Goal: Transaction & Acquisition: Purchase product/service

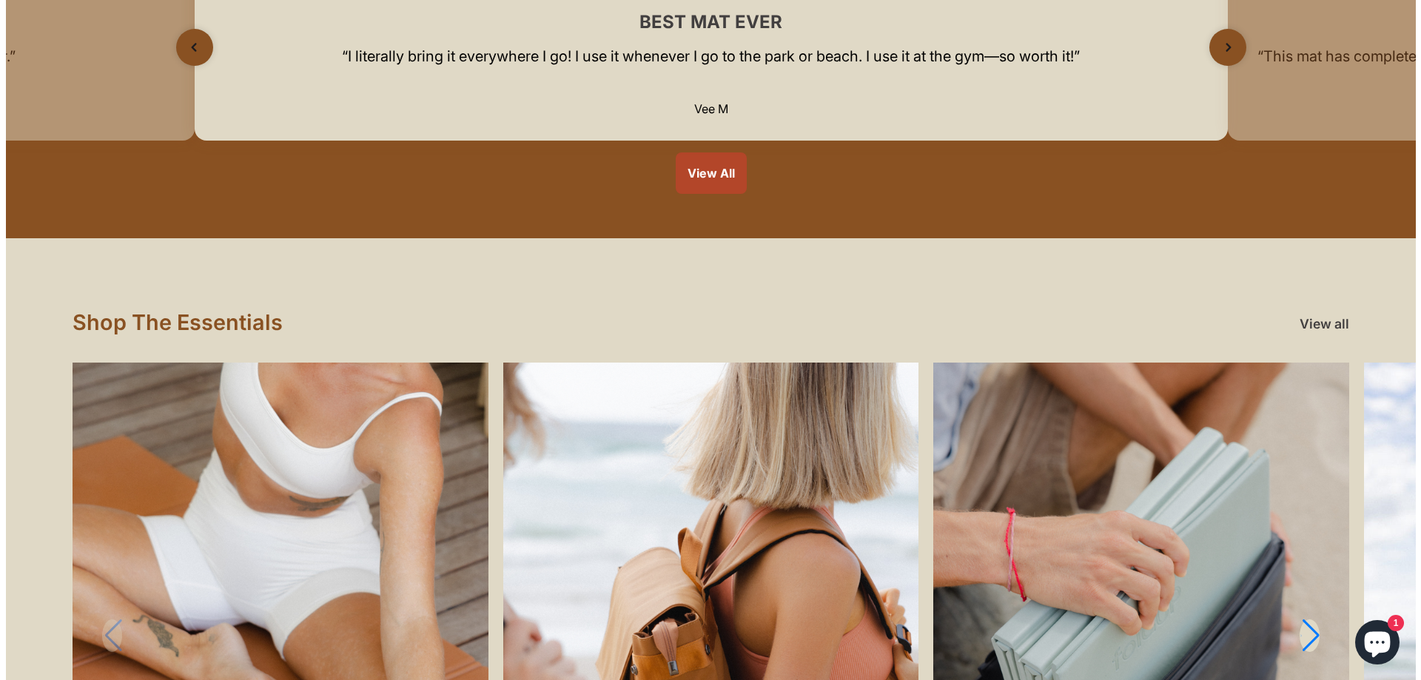
scroll to position [1480, 0]
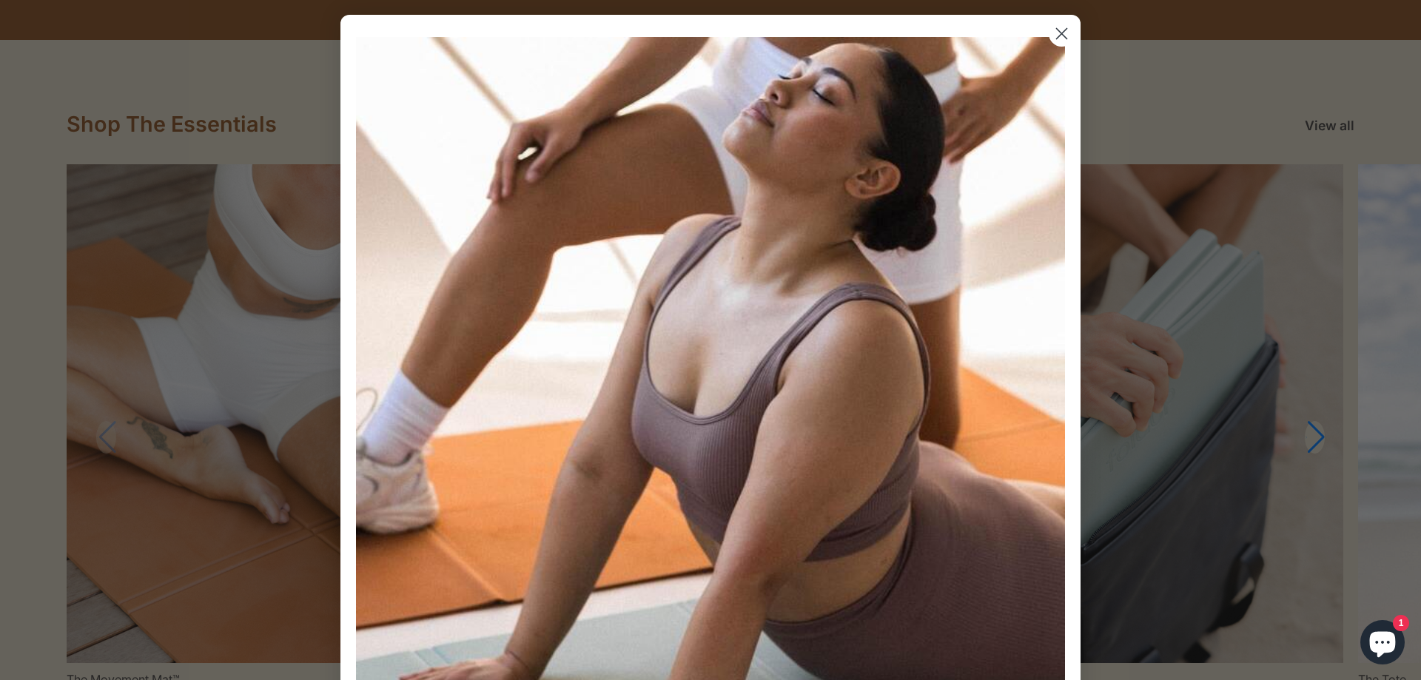
click at [1058, 30] on circle "Close dialog" at bounding box center [1062, 33] width 24 height 24
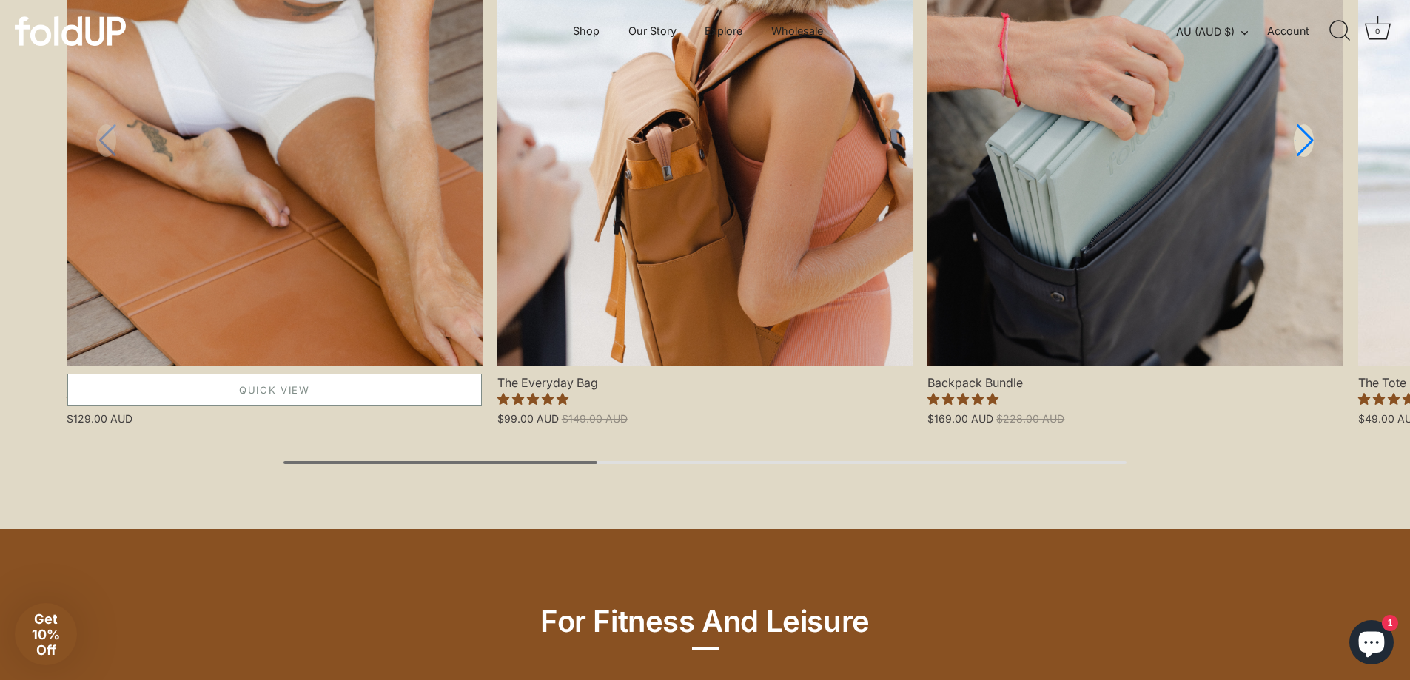
scroll to position [1777, 0]
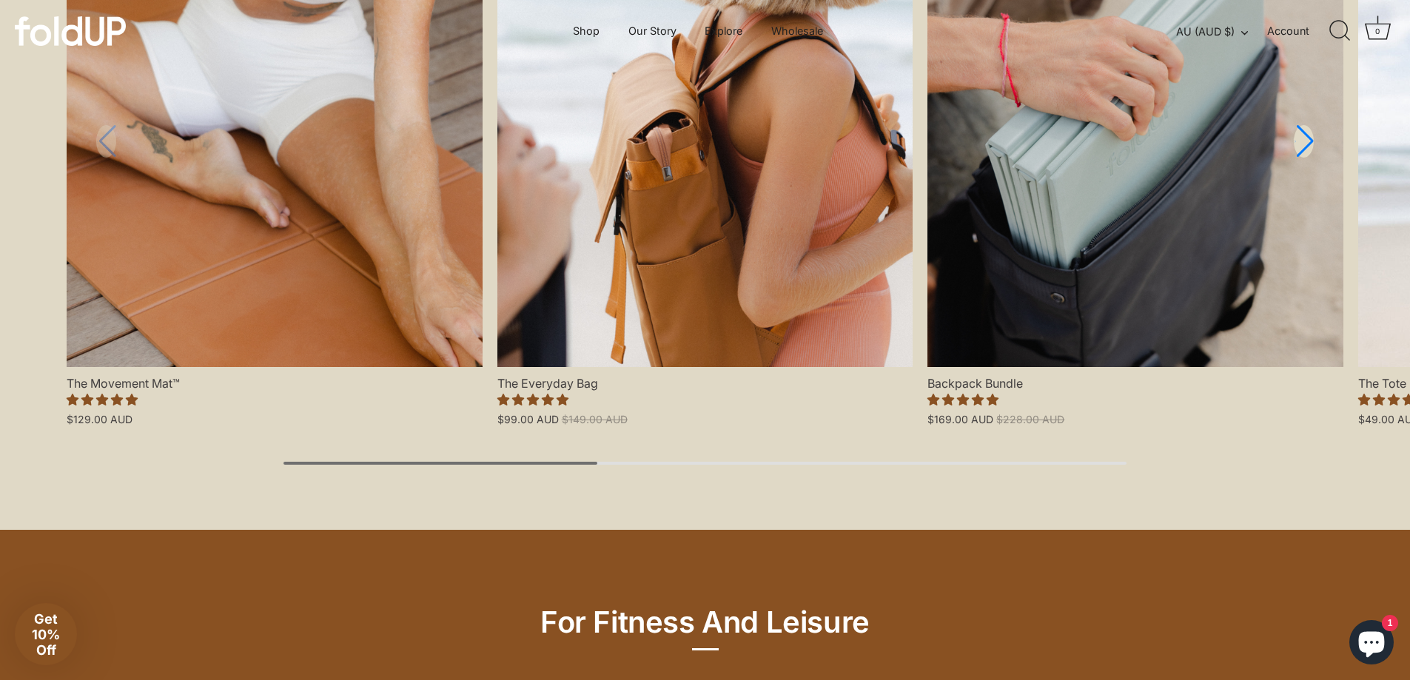
drag, startPoint x: 375, startPoint y: 466, endPoint x: 479, endPoint y: 466, distance: 104.4
click at [479, 466] on div "Shop The Essentials View all New in New in New in New in New in New in New in N…" at bounding box center [705, 137] width 1410 height 787
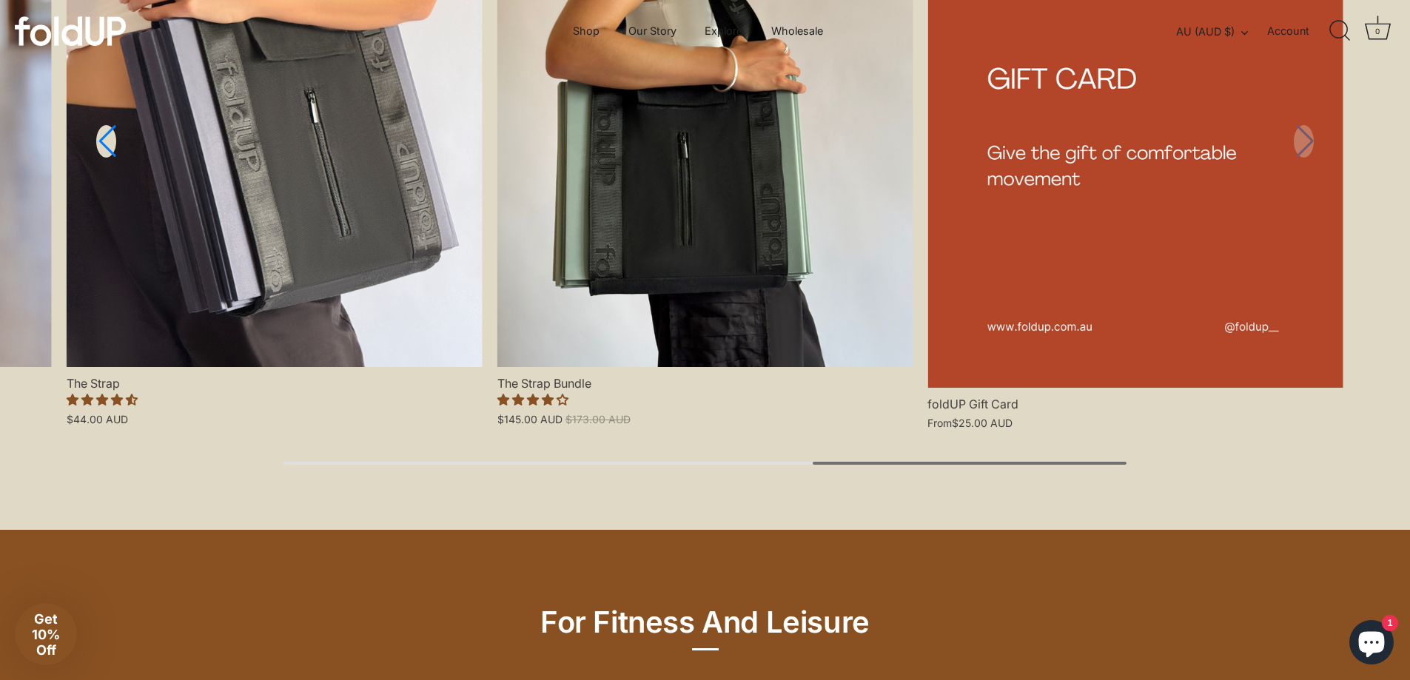
click at [1096, 520] on div "Shop The Essentials View all New in New in New in New in New in New in New in N…" at bounding box center [705, 137] width 1410 height 787
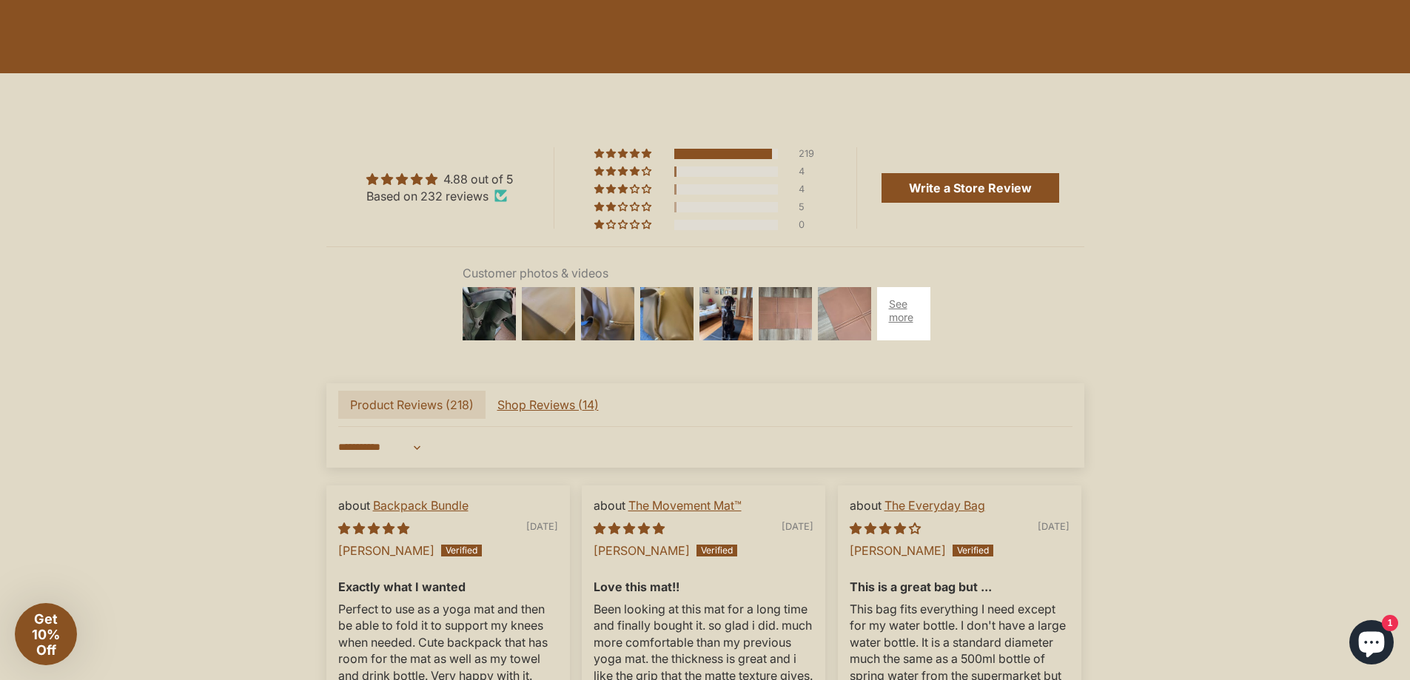
scroll to position [3553, 0]
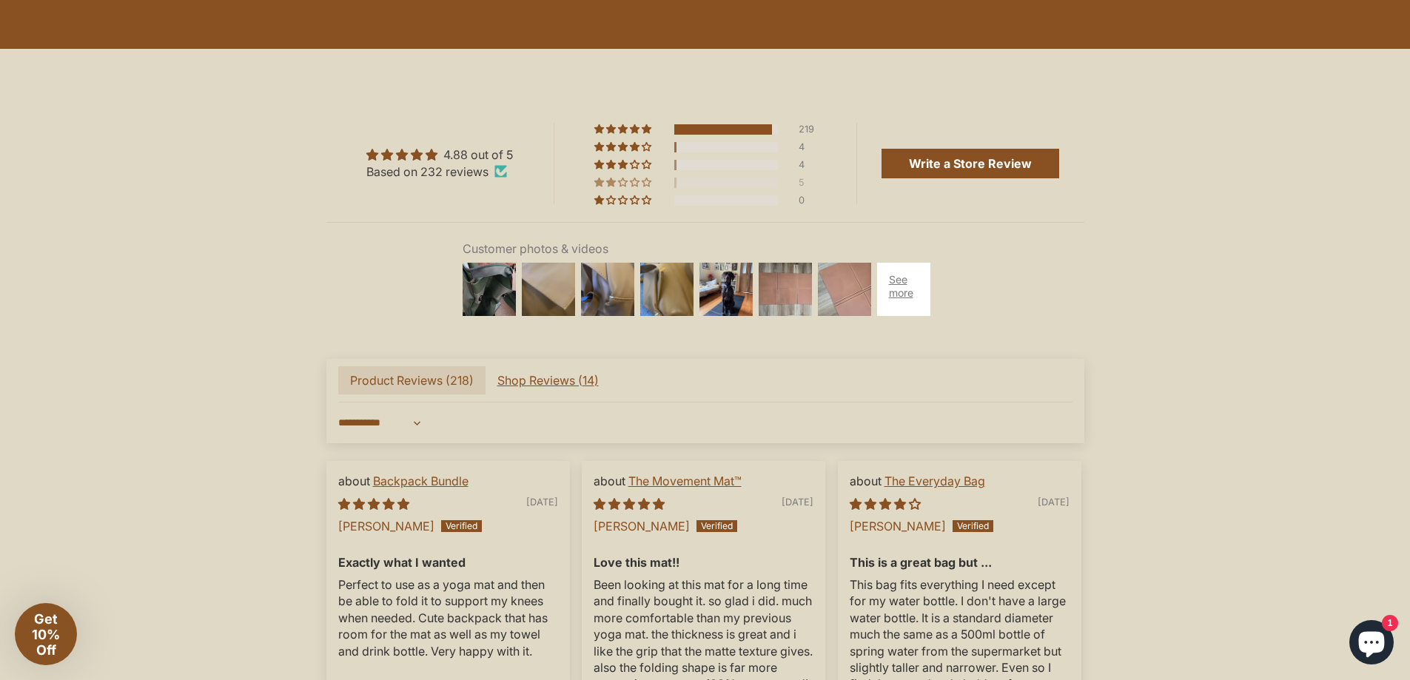
click at [624, 177] on div "5" at bounding box center [705, 181] width 222 height 10
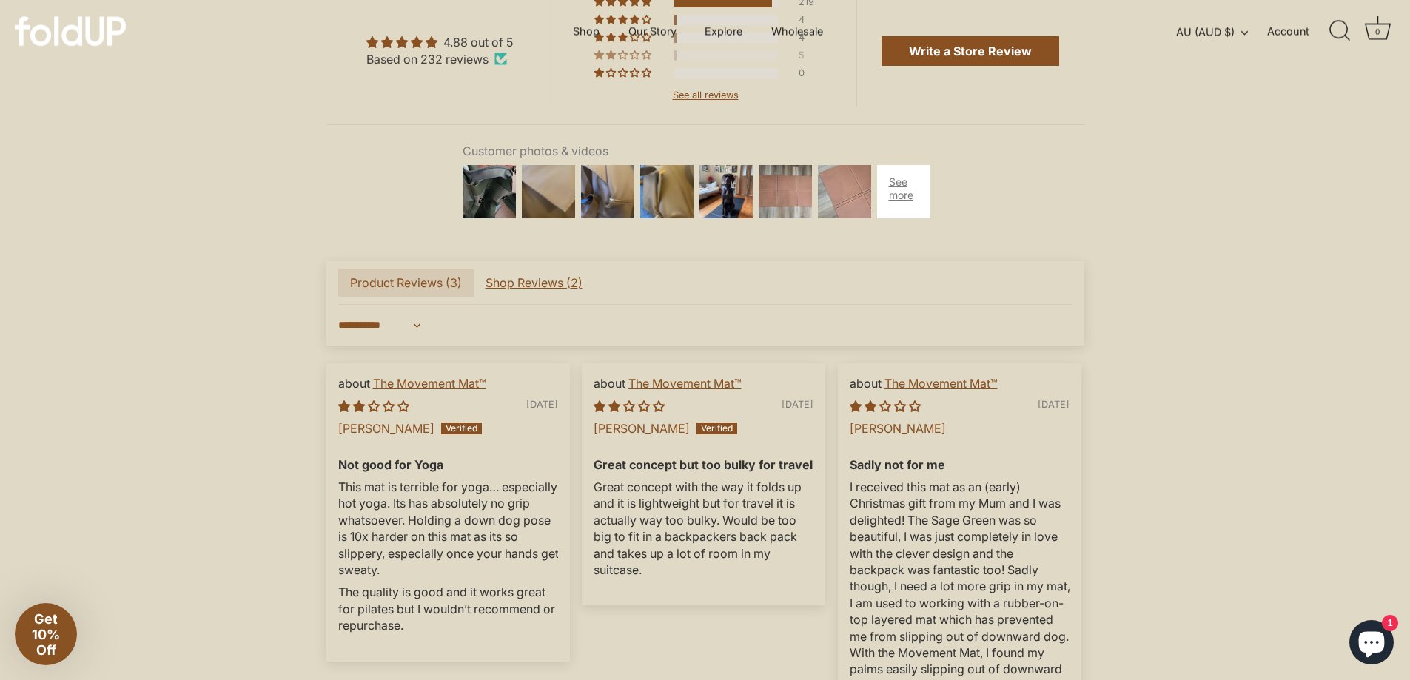
scroll to position [3645, 0]
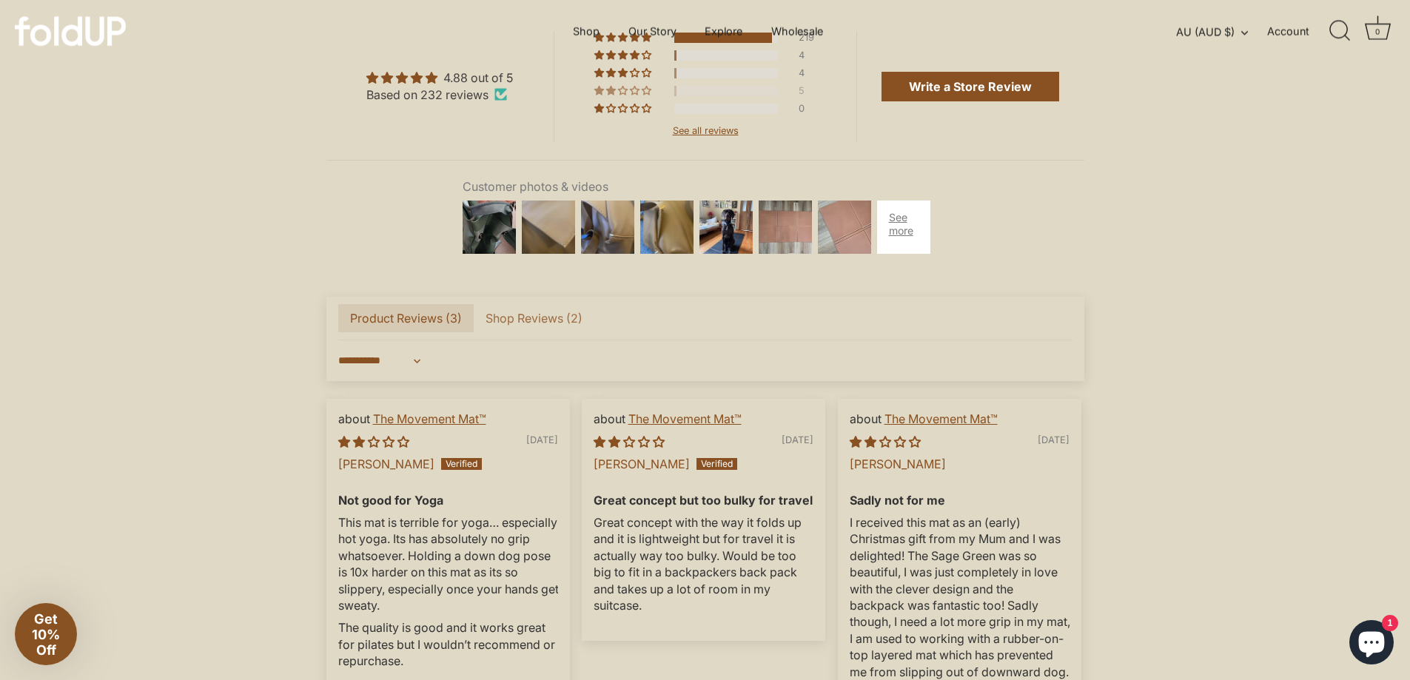
click at [538, 312] on span "Shop Reviews ( 2 )" at bounding box center [534, 318] width 121 height 28
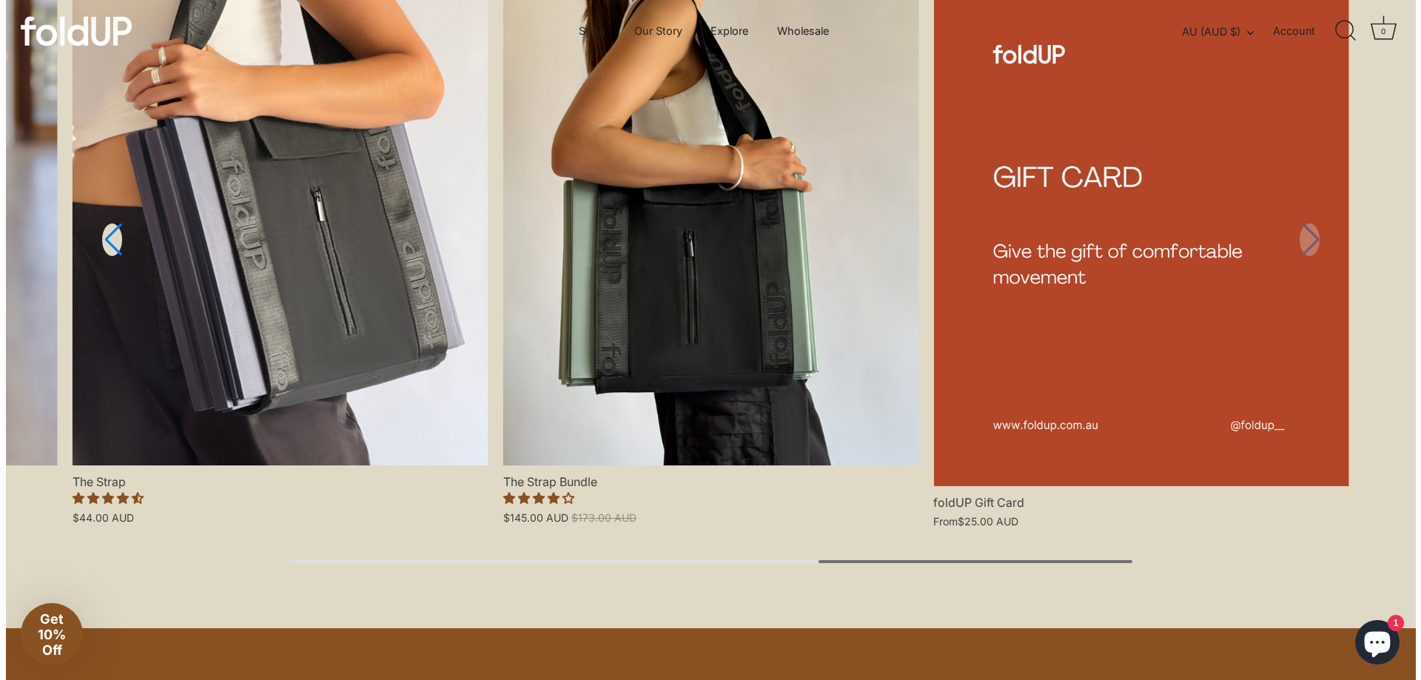
scroll to position [1572, 0]
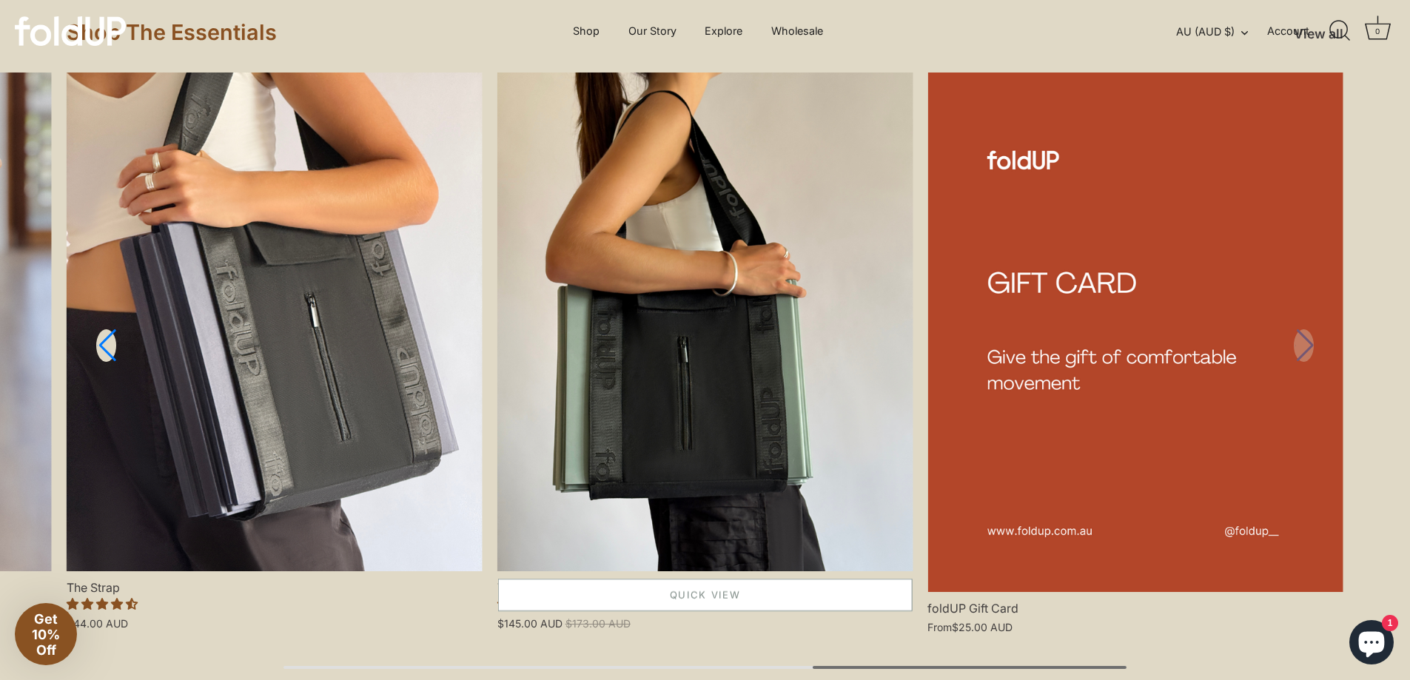
click at [531, 595] on link "Quick View" at bounding box center [705, 595] width 415 height 33
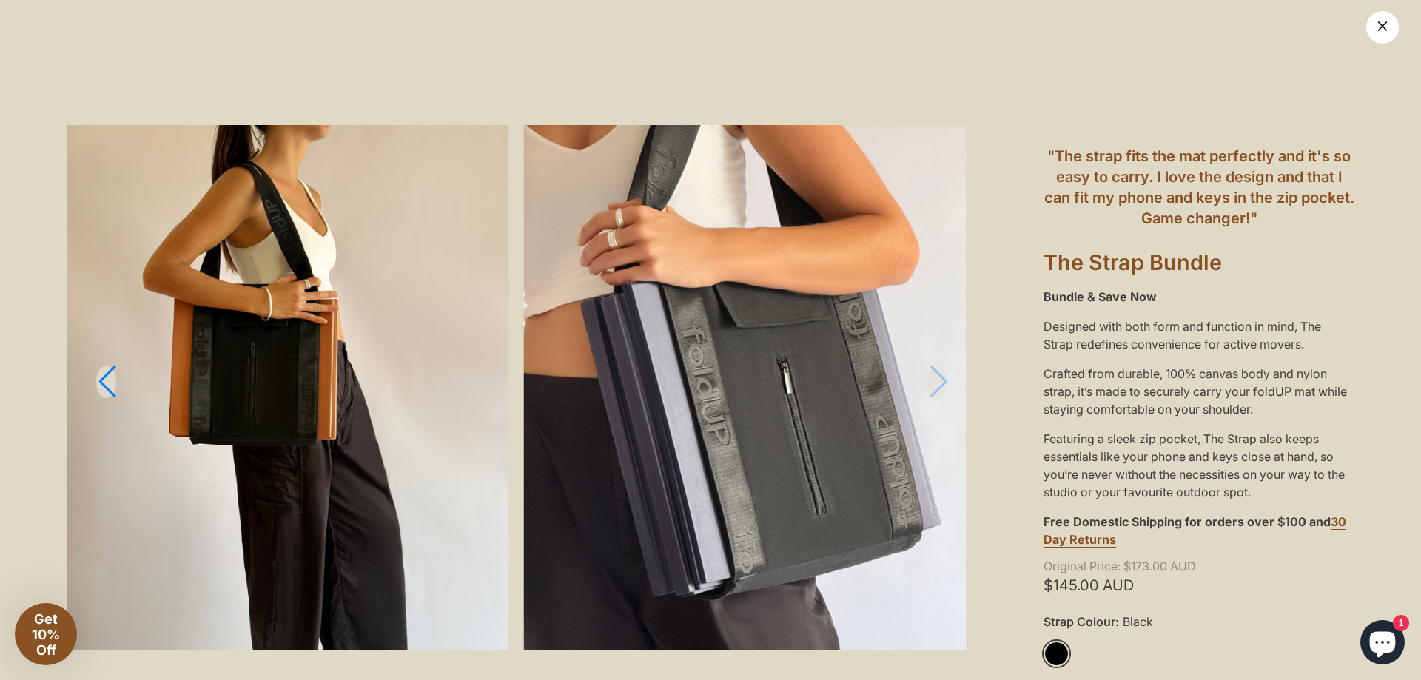
scroll to position [222, 0]
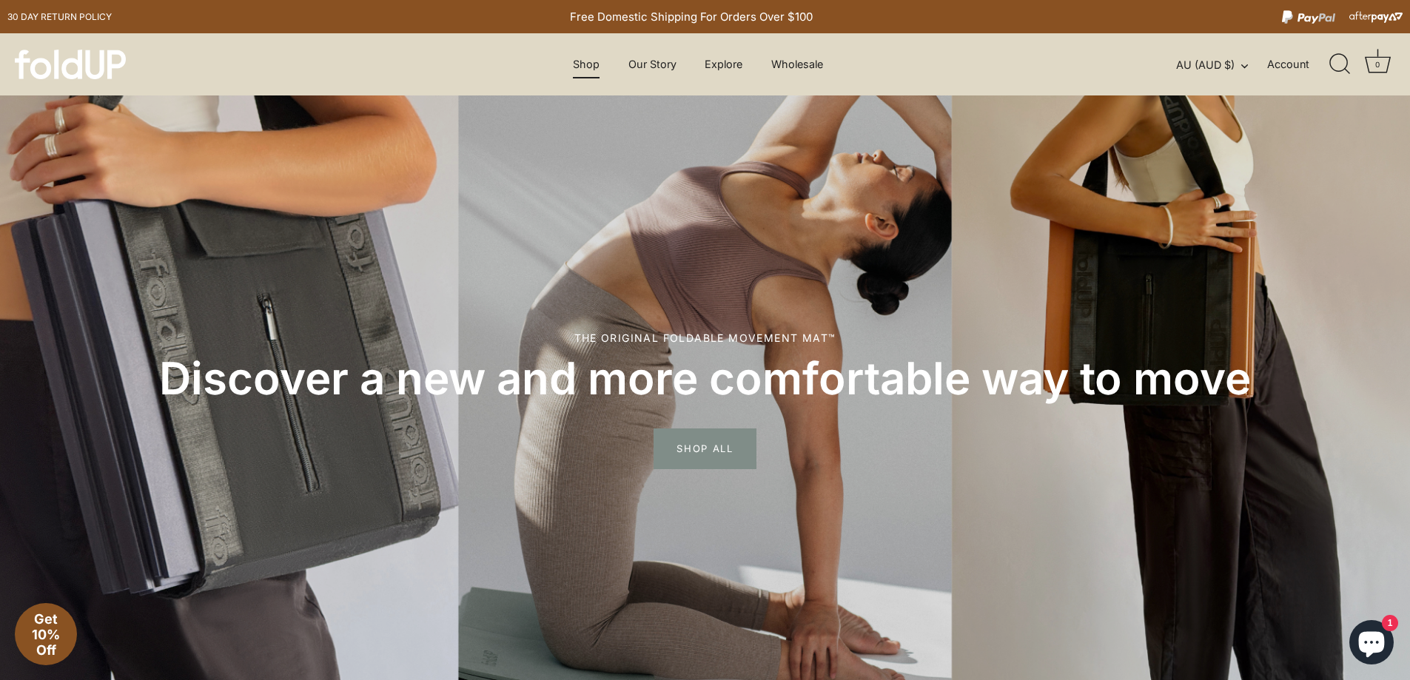
click at [572, 61] on link "Shop" at bounding box center [586, 64] width 53 height 28
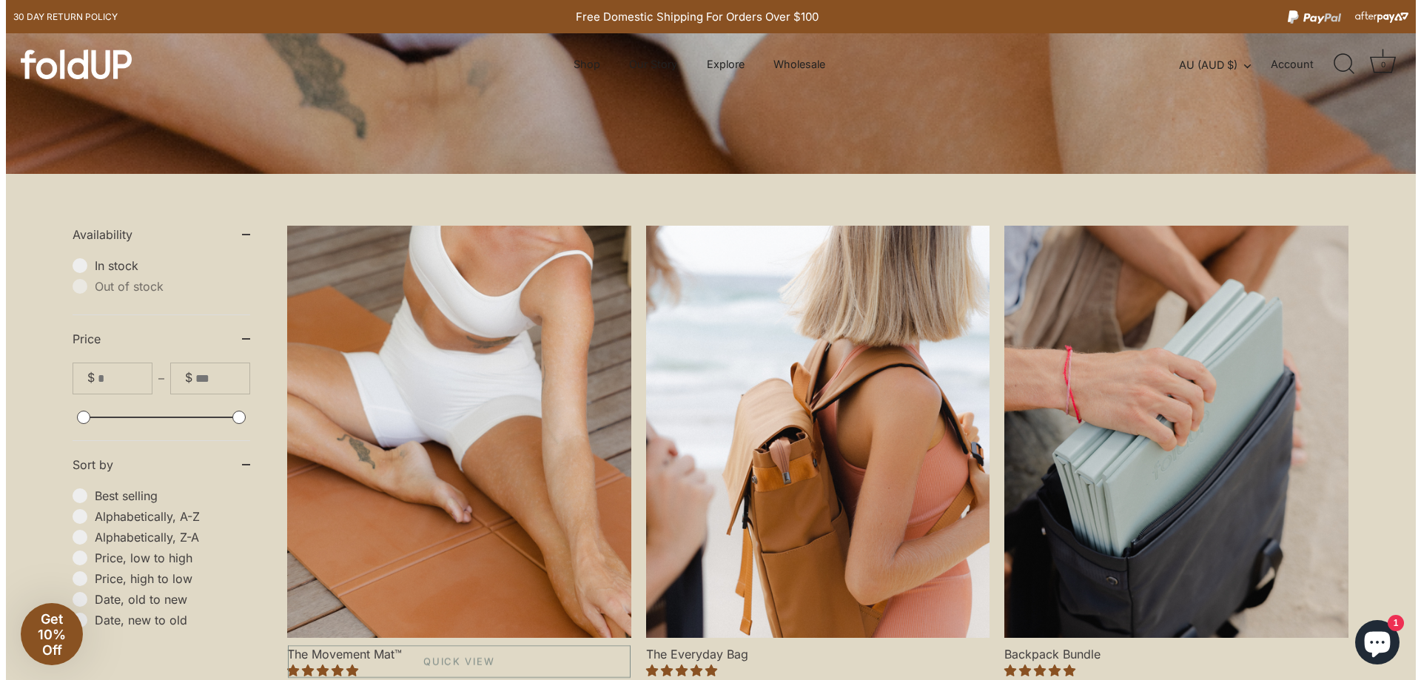
scroll to position [370, 0]
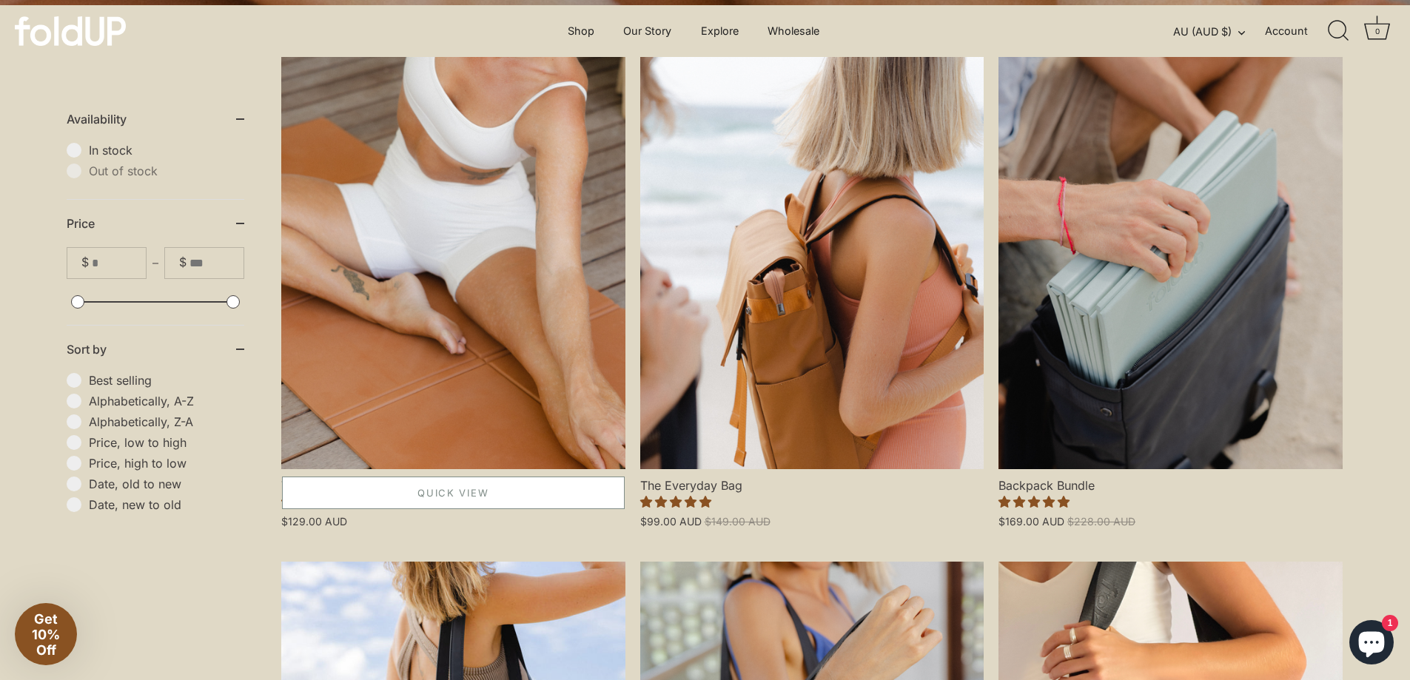
click at [384, 488] on link "Quick View" at bounding box center [453, 493] width 343 height 33
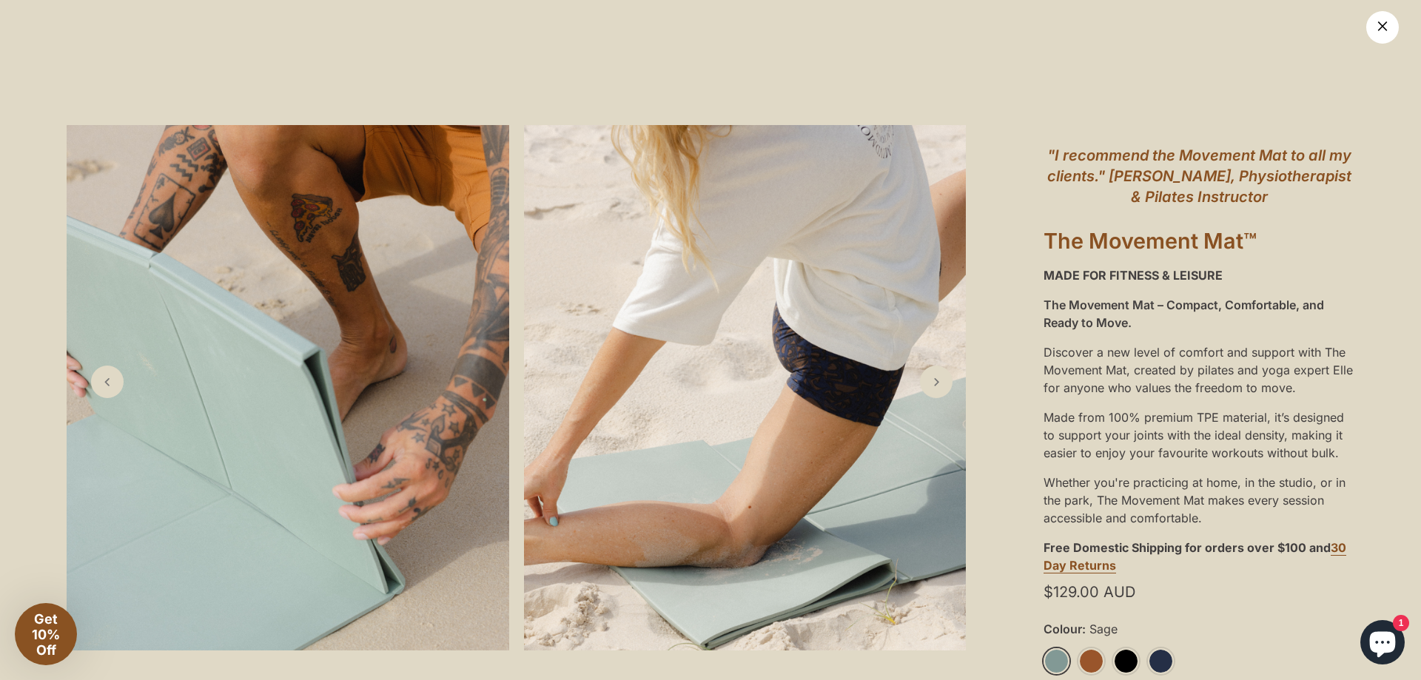
scroll to position [0, 0]
